Goal: Transaction & Acquisition: Purchase product/service

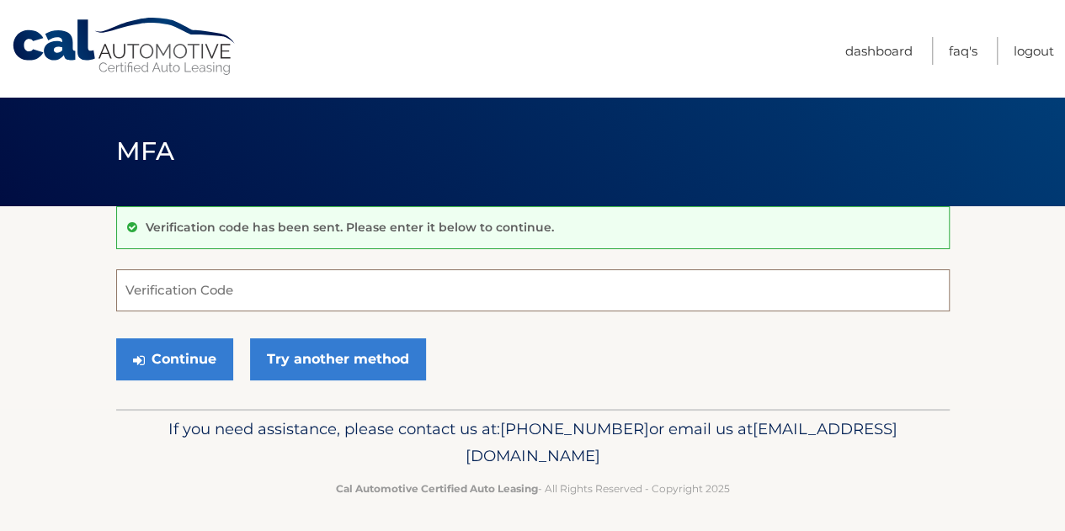
click at [402, 280] on input "Verification Code" at bounding box center [533, 290] width 834 height 42
type input "284951"
click at [116, 339] on button "Continue" at bounding box center [174, 360] width 117 height 42
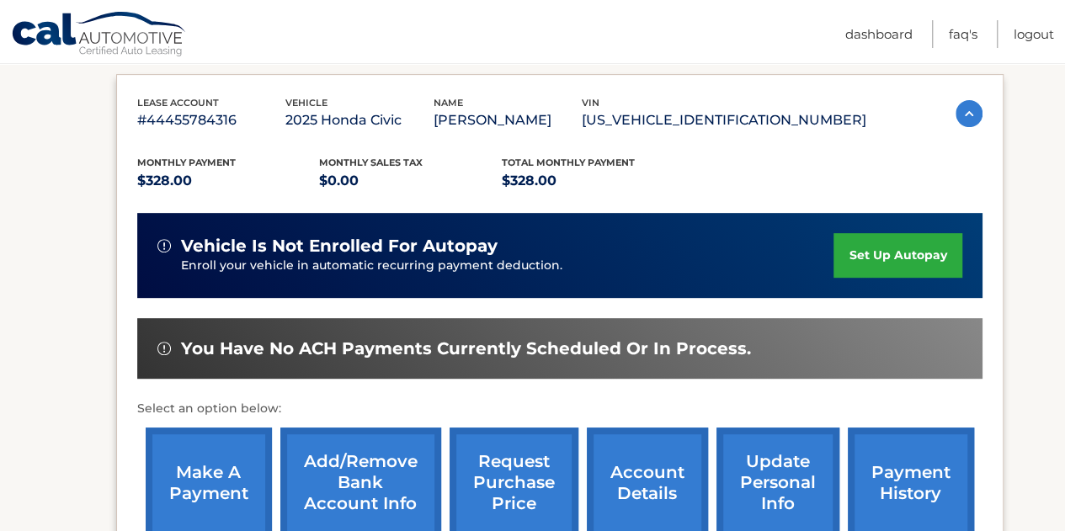
scroll to position [488, 0]
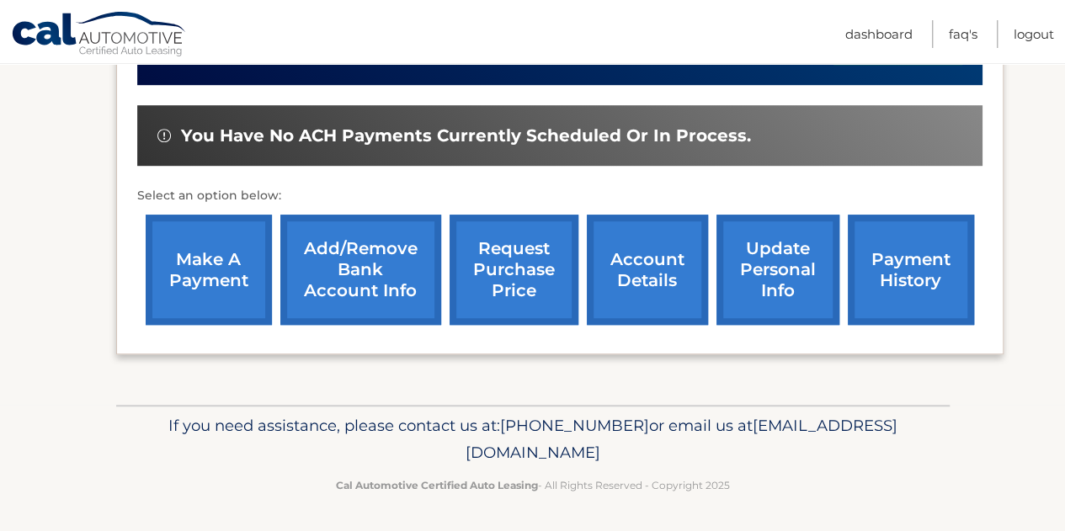
click at [227, 274] on link "make a payment" at bounding box center [209, 270] width 126 height 110
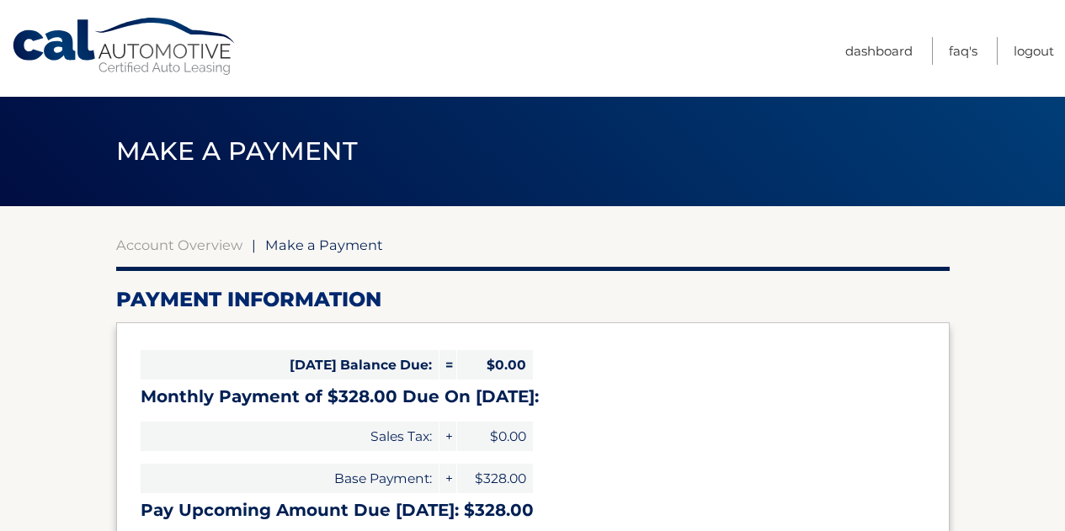
select select "YjA3ZmRmYjMtNmFkMy00ZTZkLWJkMDAtNTVlOTI3NmQ0NjJl"
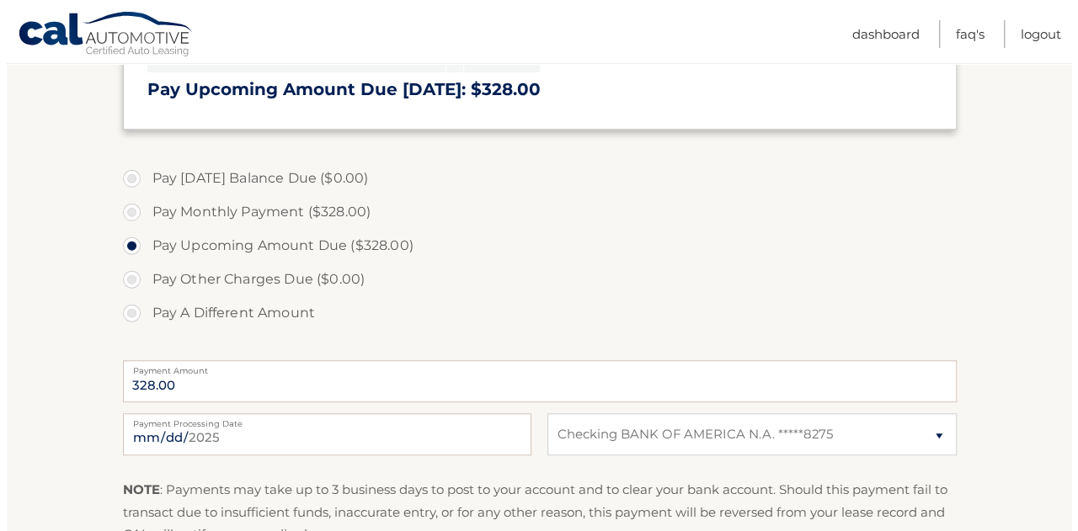
scroll to position [589, 0]
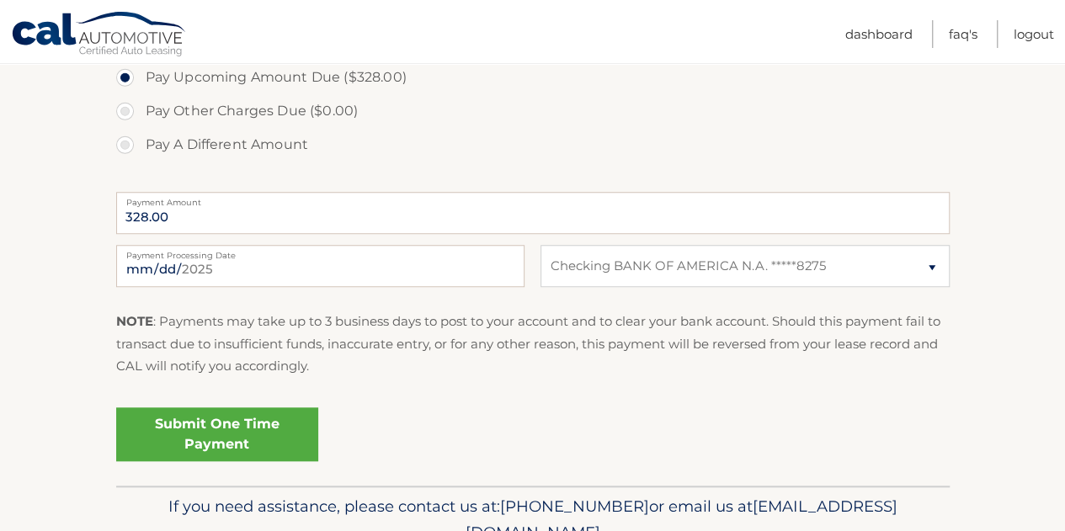
click at [269, 438] on link "Submit One Time Payment" at bounding box center [217, 435] width 202 height 54
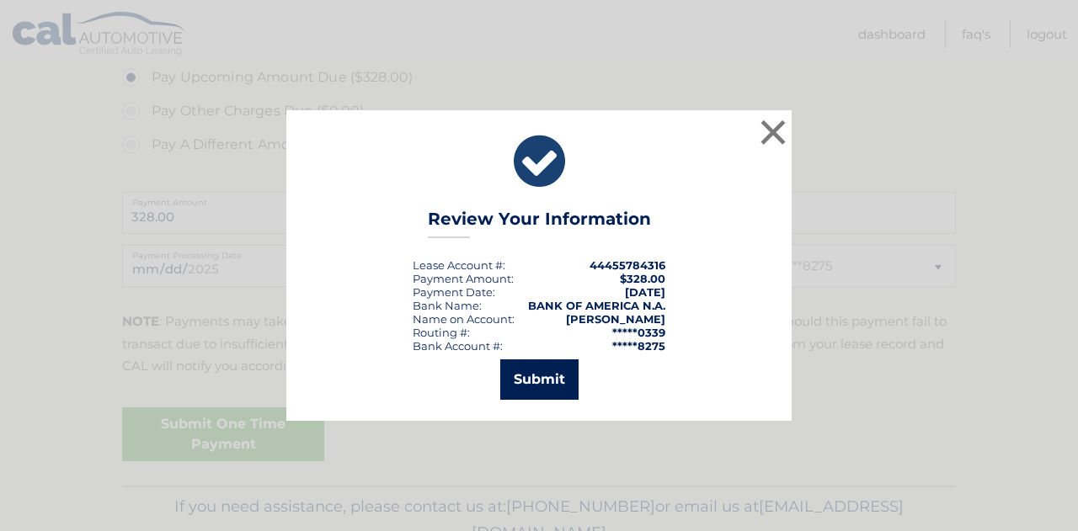
drag, startPoint x: 541, startPoint y: 379, endPoint x: 547, endPoint y: 373, distance: 9.0
click at [541, 379] on button "Submit" at bounding box center [539, 380] width 78 height 40
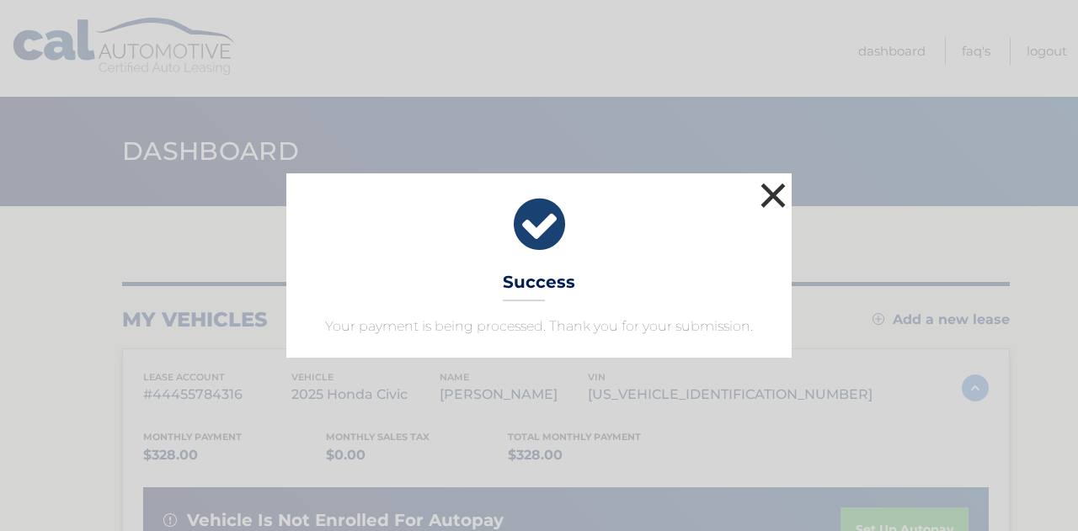
click at [763, 200] on button "×" at bounding box center [773, 196] width 34 height 34
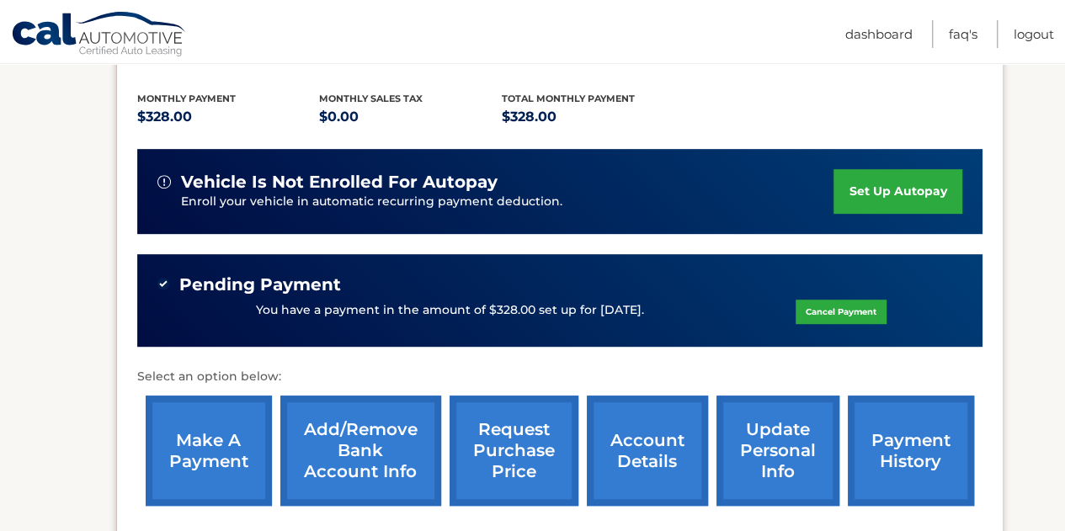
scroll to position [421, 0]
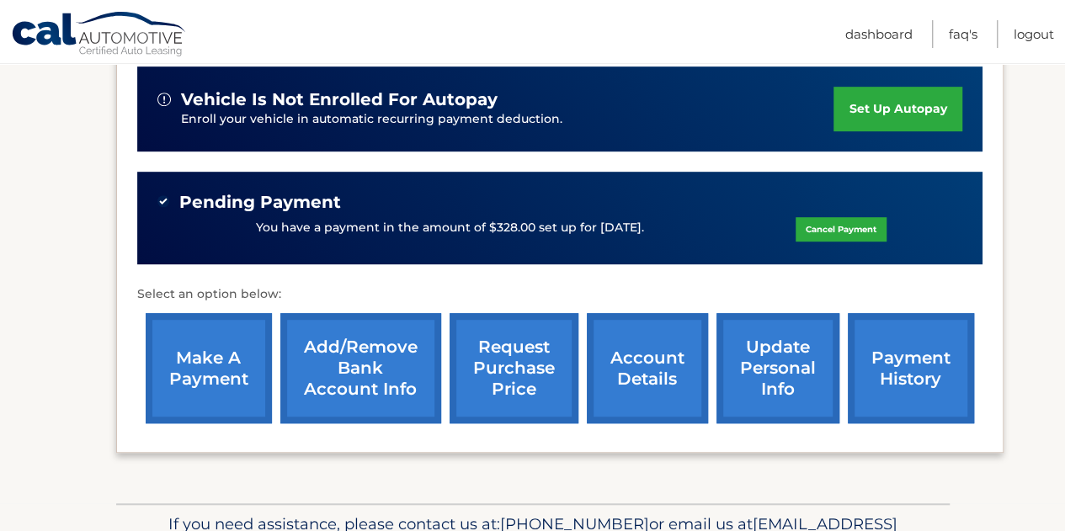
click at [897, 361] on link "payment history" at bounding box center [911, 368] width 126 height 110
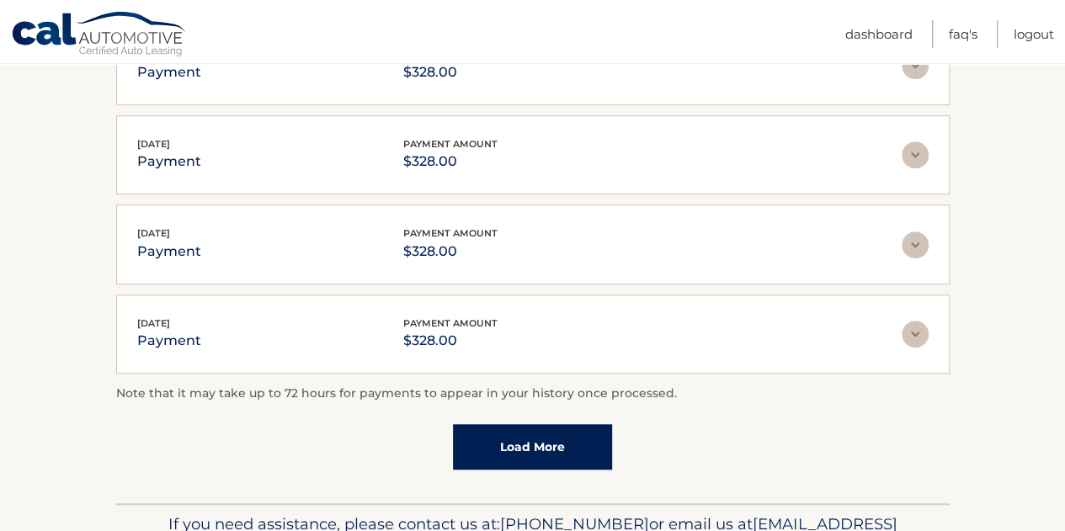
scroll to position [569, 0]
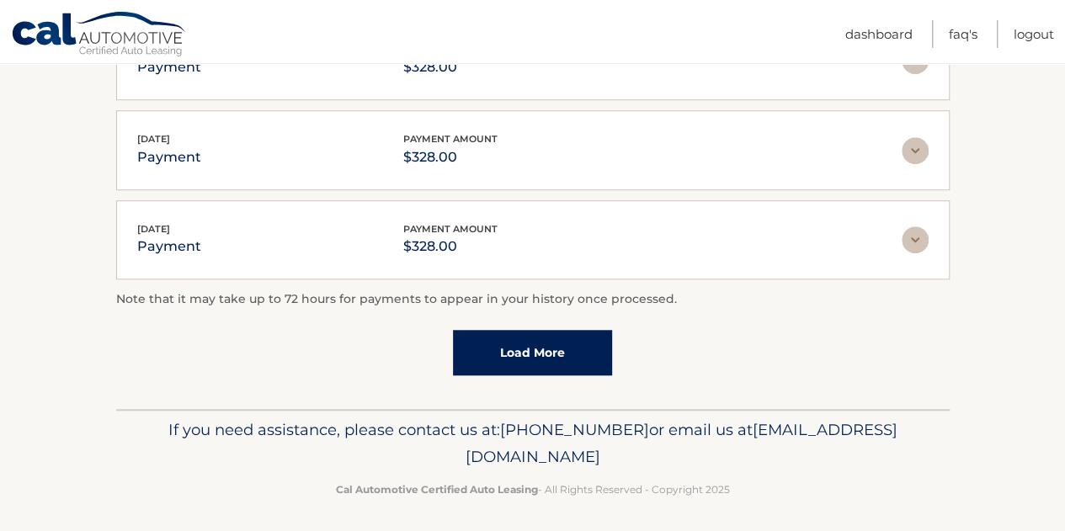
click at [571, 390] on div "Account Details | #44455784316 Back to Dashboard Payment History Displaying up …" at bounding box center [533, 23] width 834 height 772
click at [547, 362] on link "Load More" at bounding box center [532, 352] width 159 height 45
click at [556, 351] on link "Load More" at bounding box center [532, 353] width 159 height 45
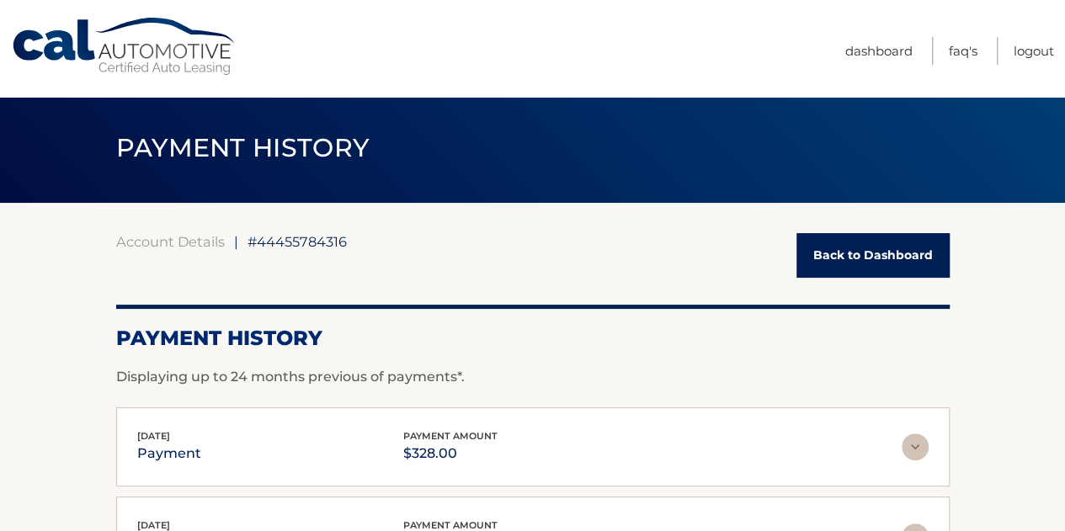
scroll to position [0, 0]
